Goal: Task Accomplishment & Management: Manage account settings

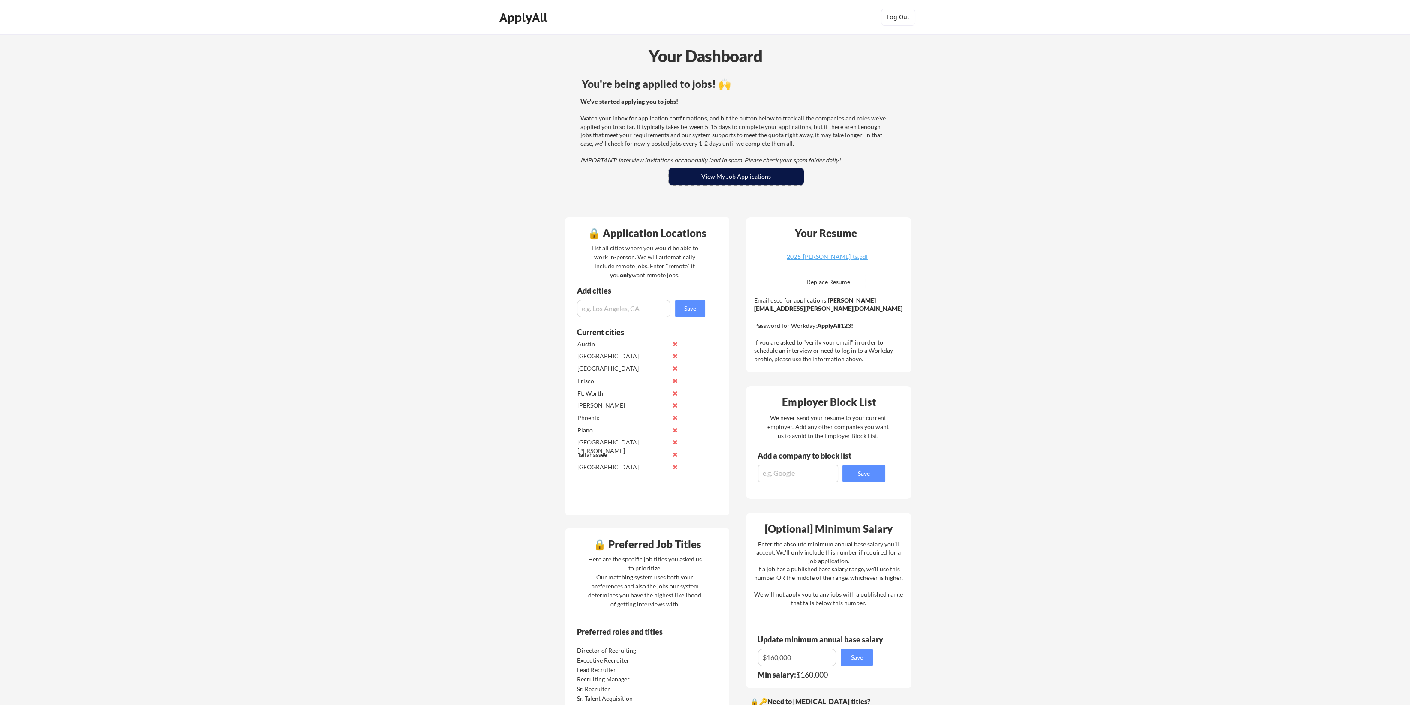
click at [715, 170] on button "View My Job Applications" at bounding box center [736, 176] width 135 height 17
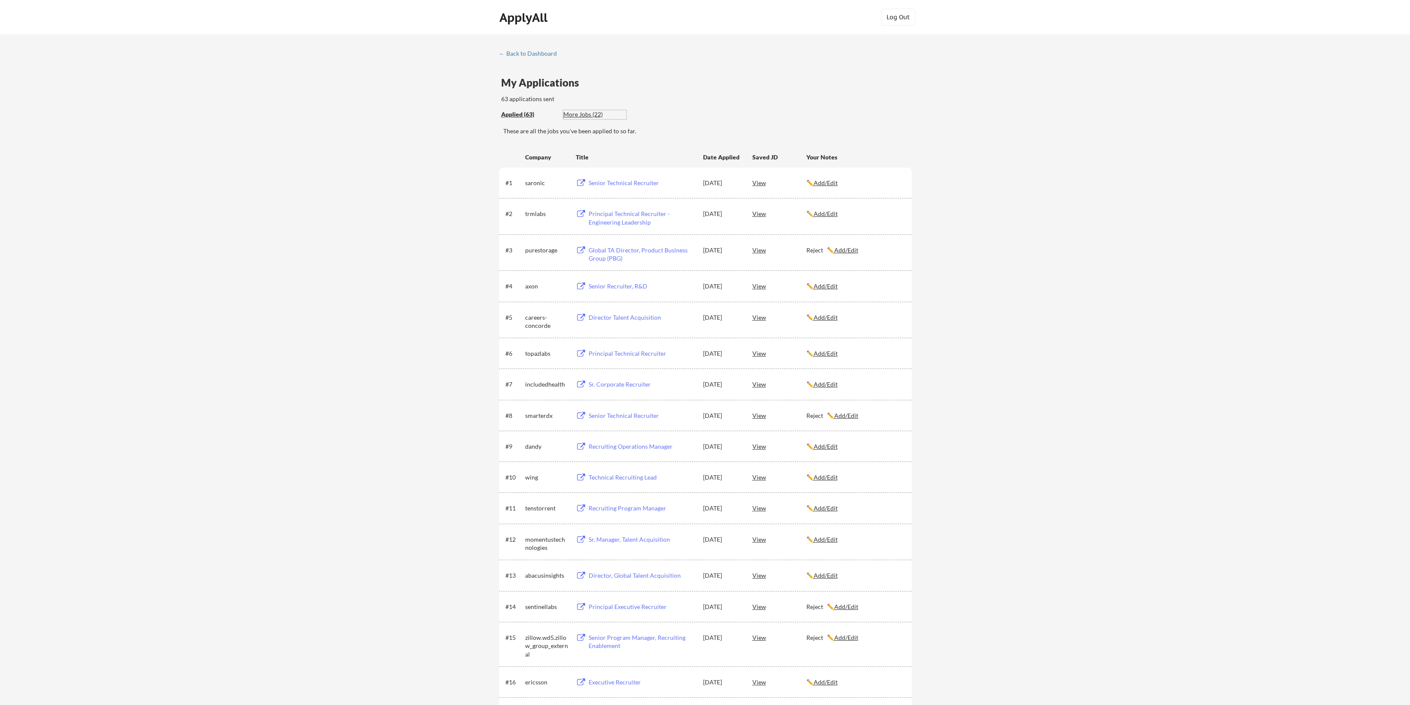
click at [582, 117] on div "More Jobs (22)" at bounding box center [594, 114] width 63 height 9
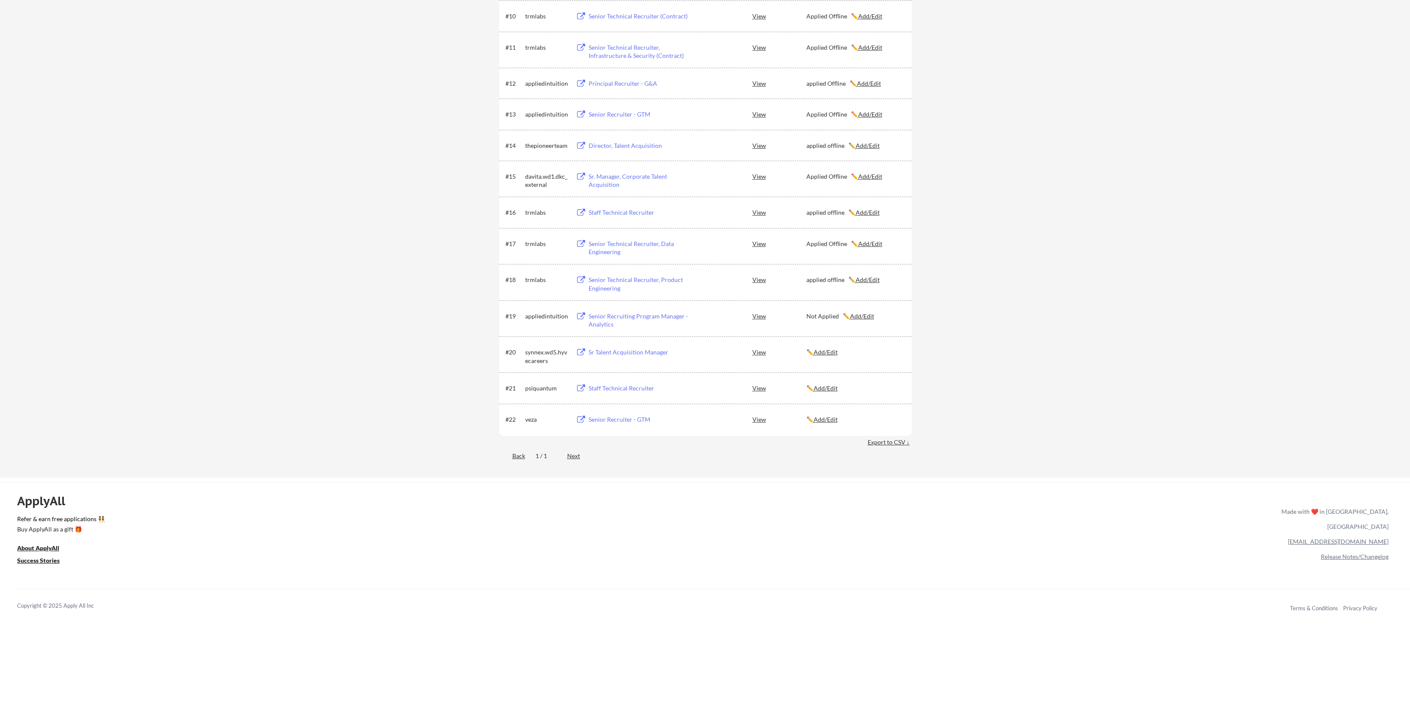
scroll to position [457, 0]
click at [607, 420] on div "Senior Recruiter - GTM" at bounding box center [642, 420] width 106 height 9
click at [829, 420] on u "Add/Edit" at bounding box center [826, 419] width 24 height 7
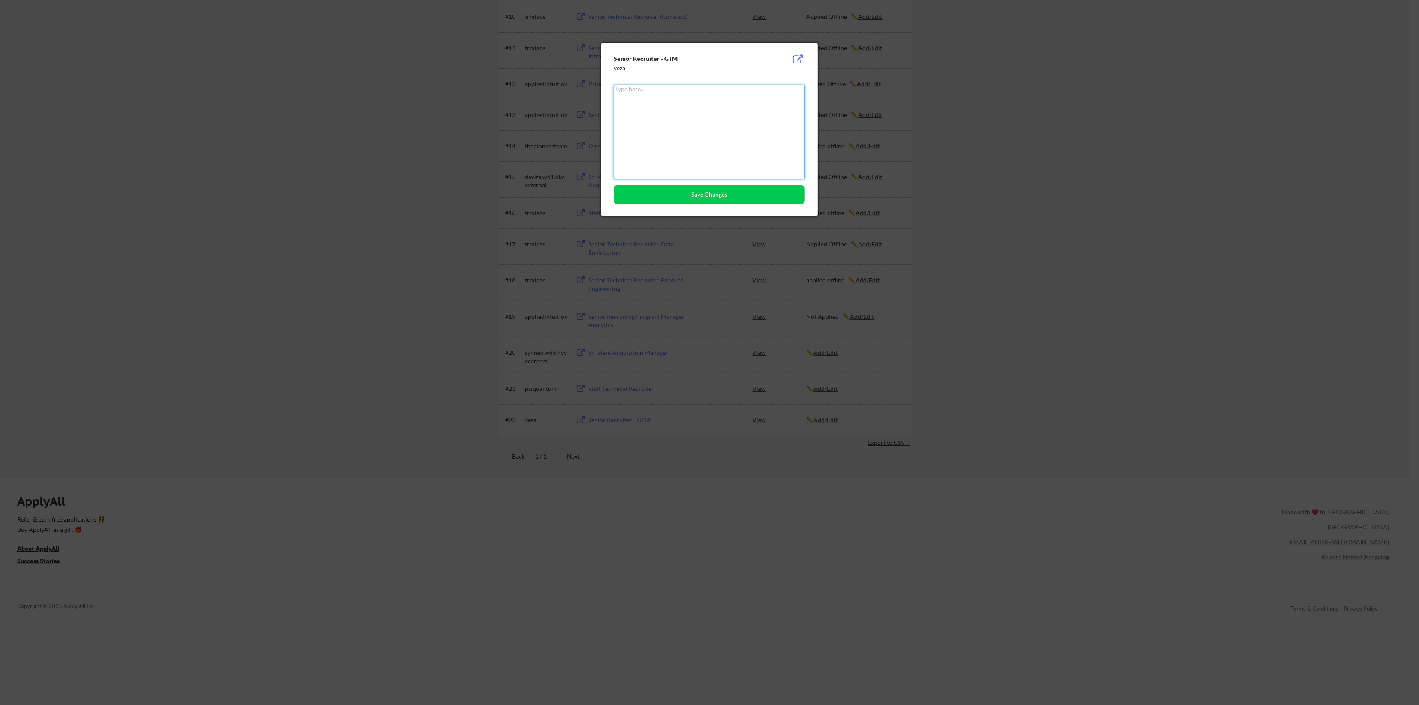
click at [688, 134] on textarea at bounding box center [709, 132] width 191 height 94
type textarea "applied offline"
click at [718, 187] on button "Save Changes" at bounding box center [709, 194] width 191 height 19
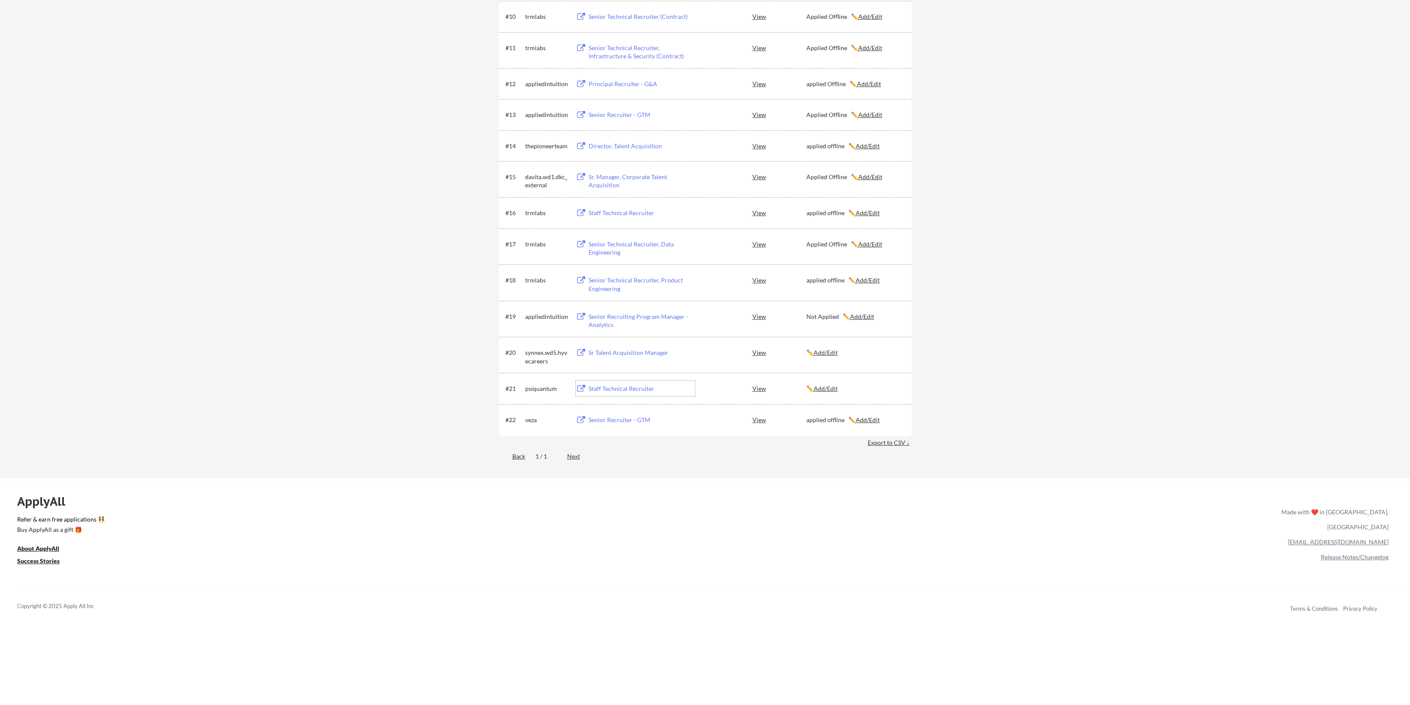
click at [618, 388] on div "Staff Technical Recruiter" at bounding box center [642, 389] width 106 height 9
click at [838, 389] on u "Add/Edit" at bounding box center [826, 388] width 24 height 7
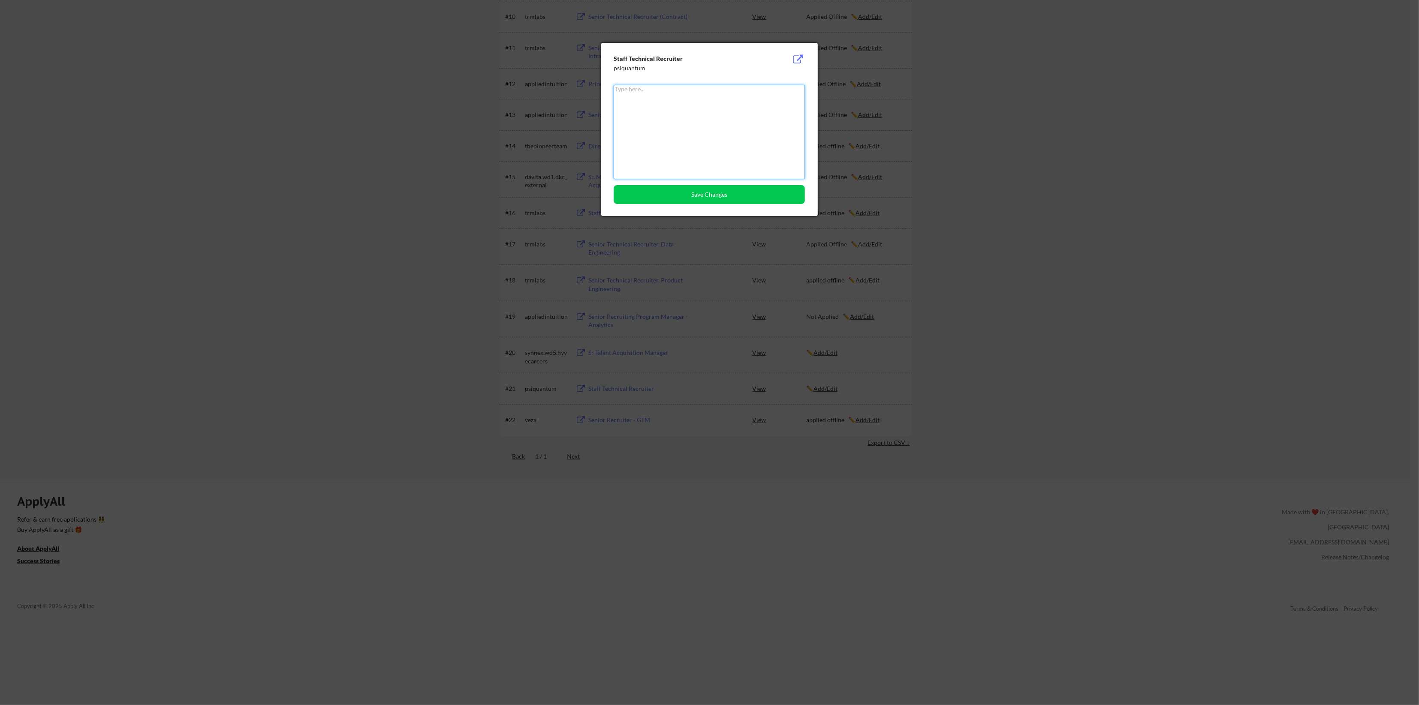
click at [670, 112] on textarea at bounding box center [709, 132] width 191 height 94
type textarea "applied offline"
click at [686, 193] on button "Save Changes" at bounding box center [709, 194] width 191 height 19
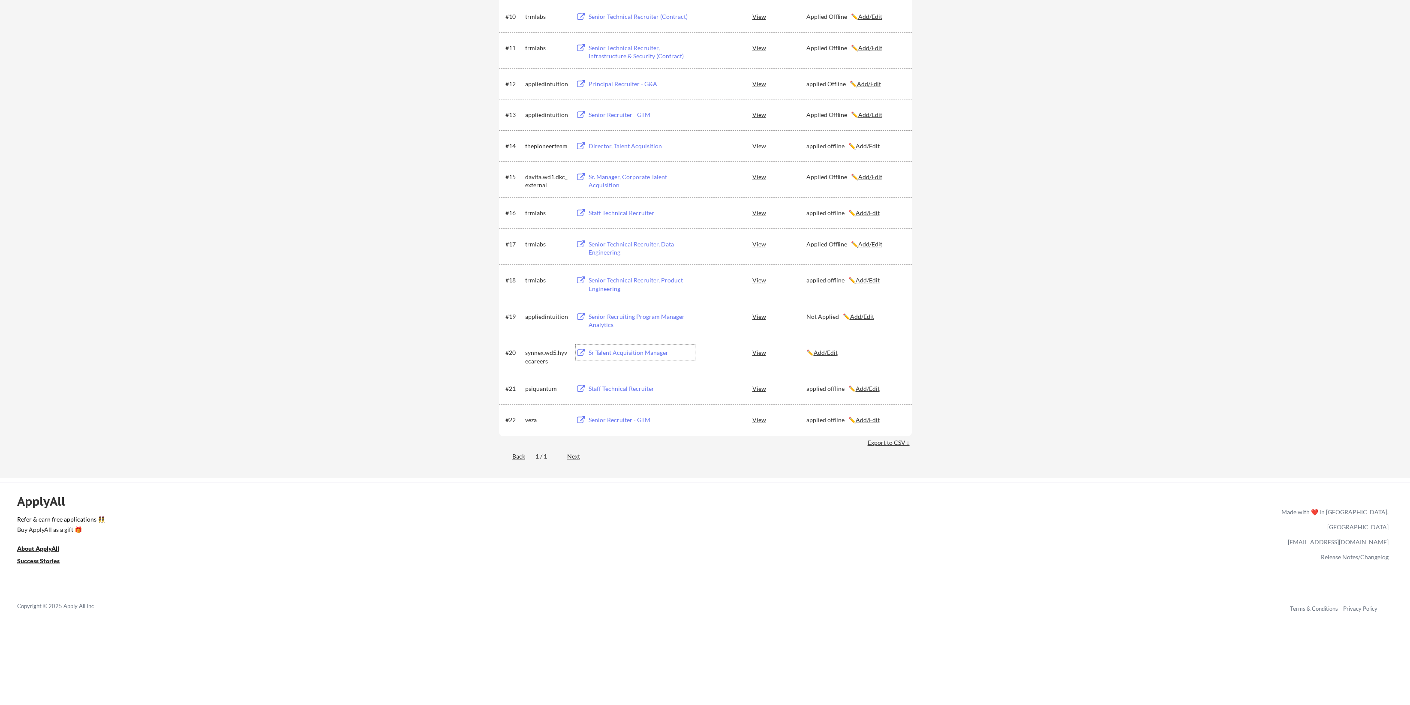
click at [626, 352] on div "Sr Talent Acquisition Manager" at bounding box center [642, 353] width 106 height 9
click at [829, 350] on u "Add/Edit" at bounding box center [826, 352] width 24 height 7
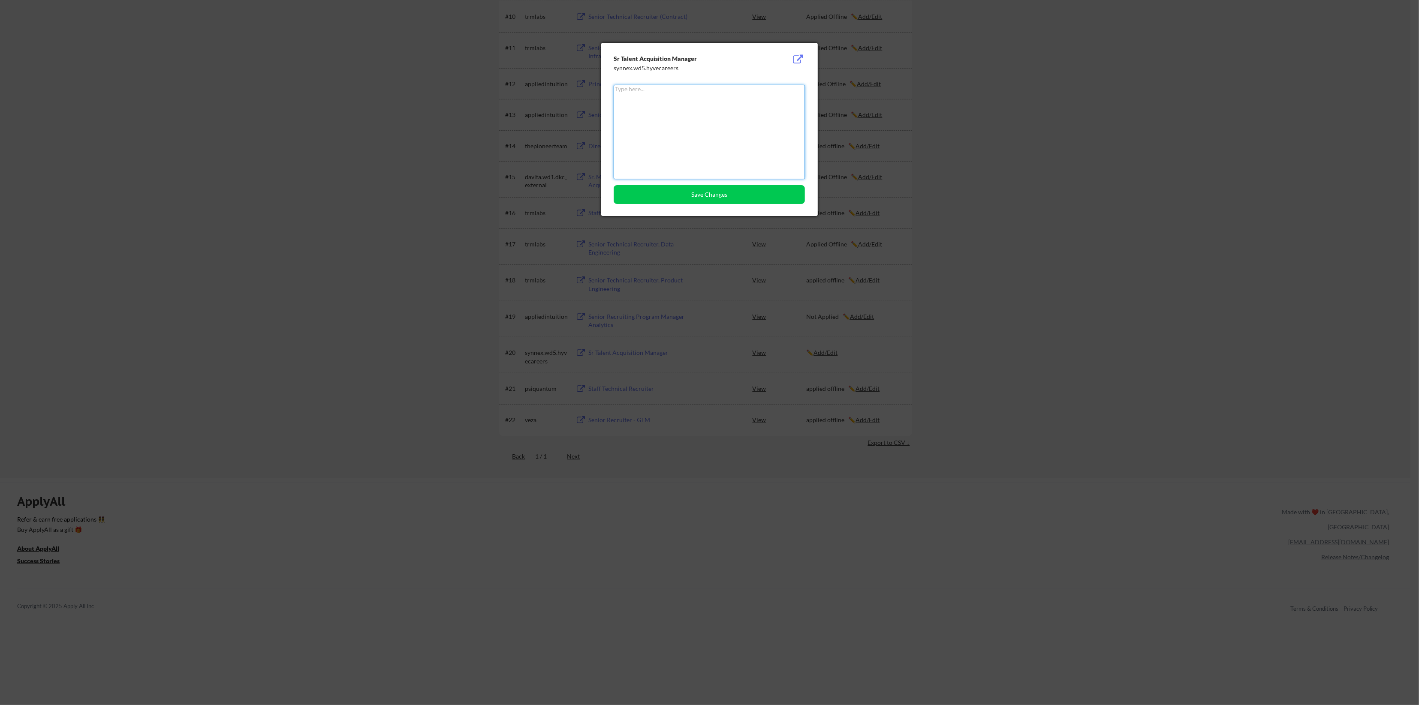
click at [680, 115] on textarea at bounding box center [709, 132] width 191 height 94
type textarea "Not applied"
click at [683, 200] on button "Save Changes" at bounding box center [709, 194] width 191 height 19
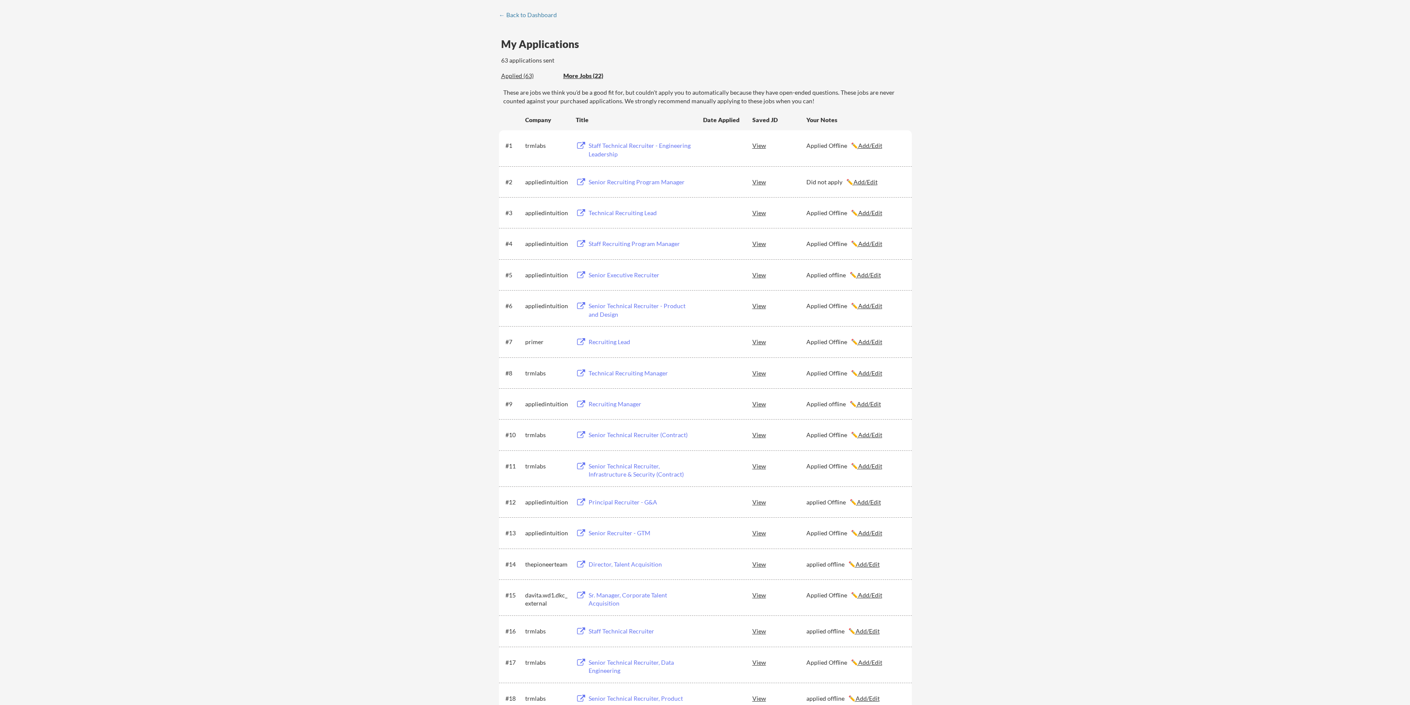
scroll to position [0, 0]
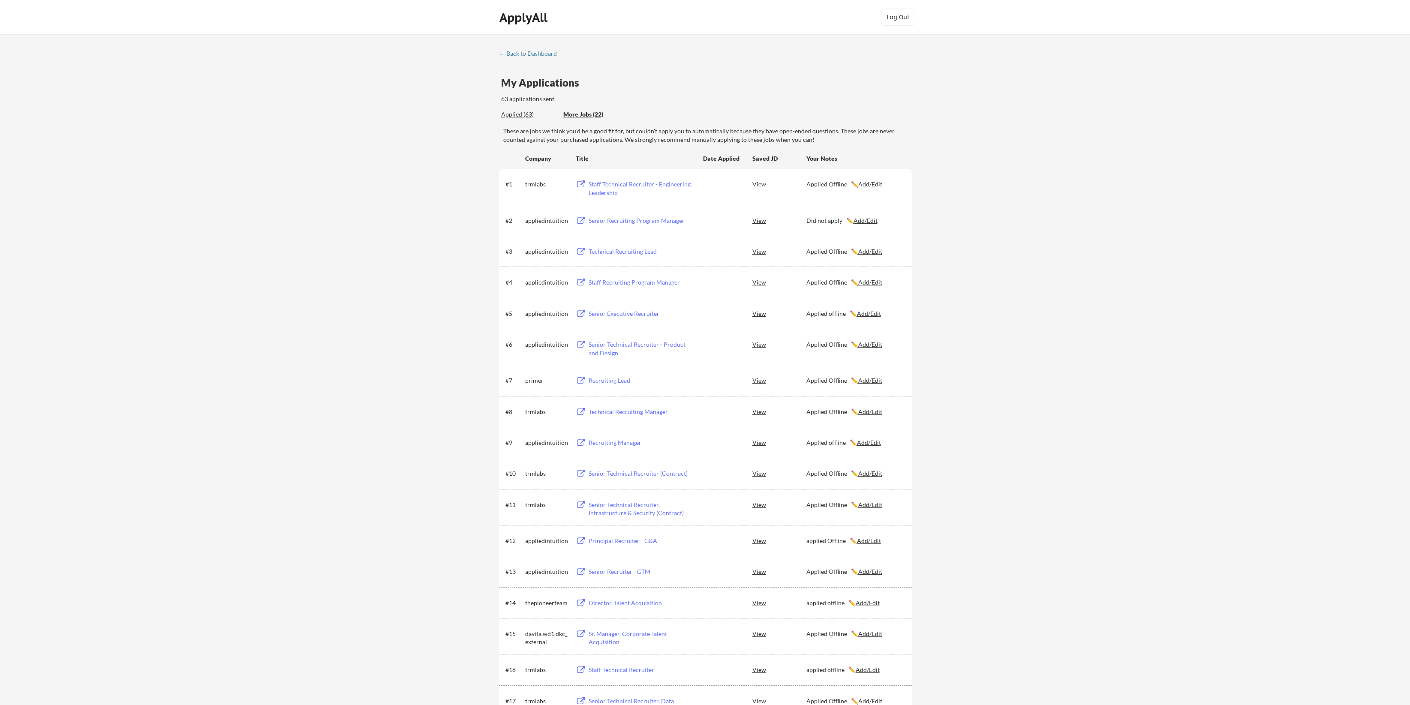
click at [518, 109] on div "Applied (63) More Jobs (22)" at bounding box center [563, 115] width 125 height 18
click at [510, 114] on div "Applied (63)" at bounding box center [529, 114] width 56 height 9
